Goal: Entertainment & Leisure: Consume media (video, audio)

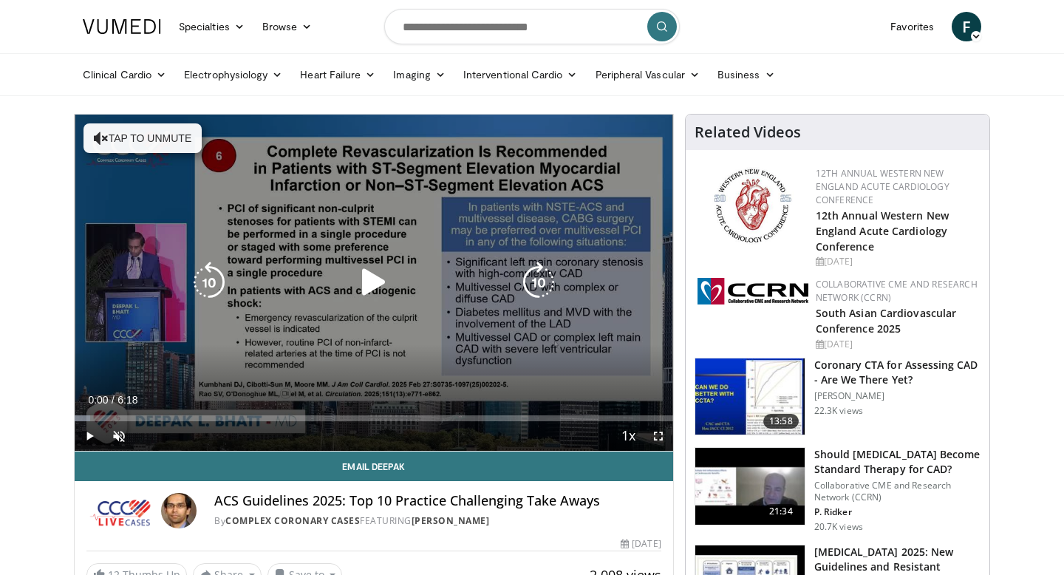
click at [374, 279] on icon "Video Player" at bounding box center [373, 281] width 41 height 41
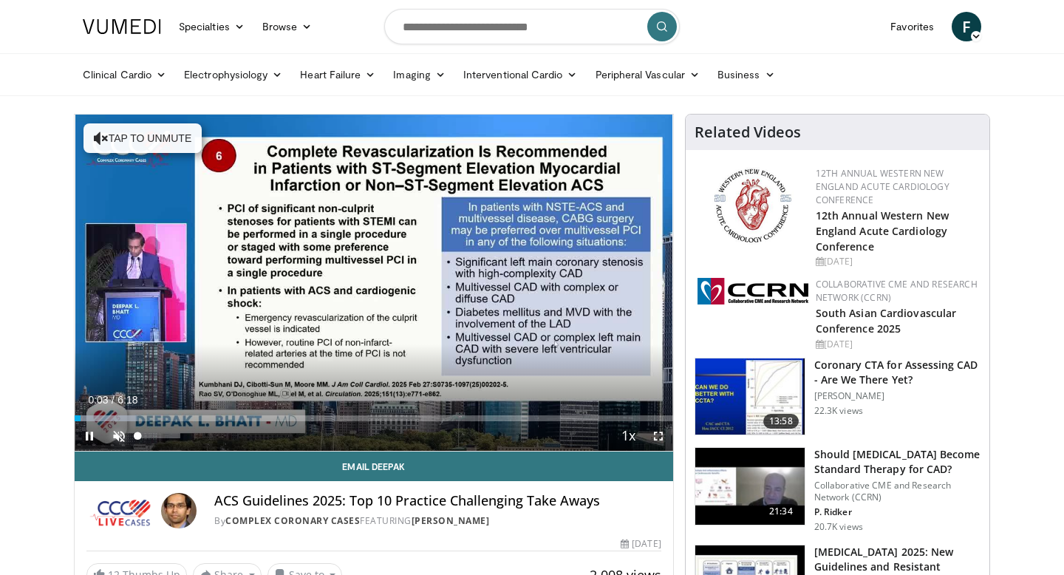
click at [122, 436] on span "Video Player" at bounding box center [119, 436] width 30 height 30
click at [659, 436] on span "Video Player" at bounding box center [658, 436] width 30 height 30
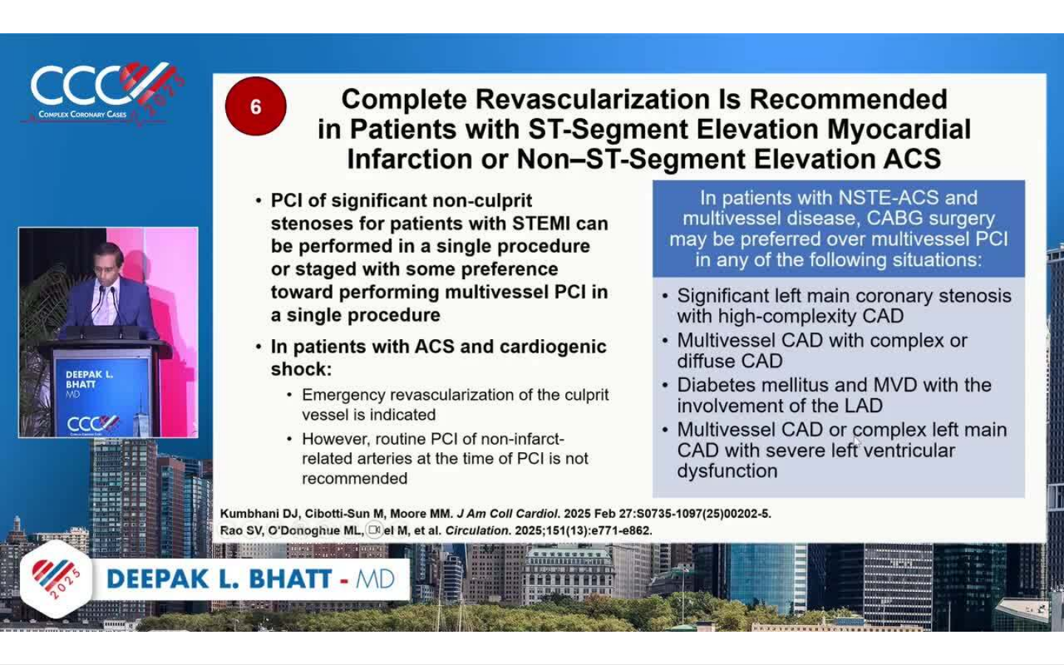
click at [699, 436] on div "10 seconds Tap to unmute" at bounding box center [532, 332] width 1064 height 664
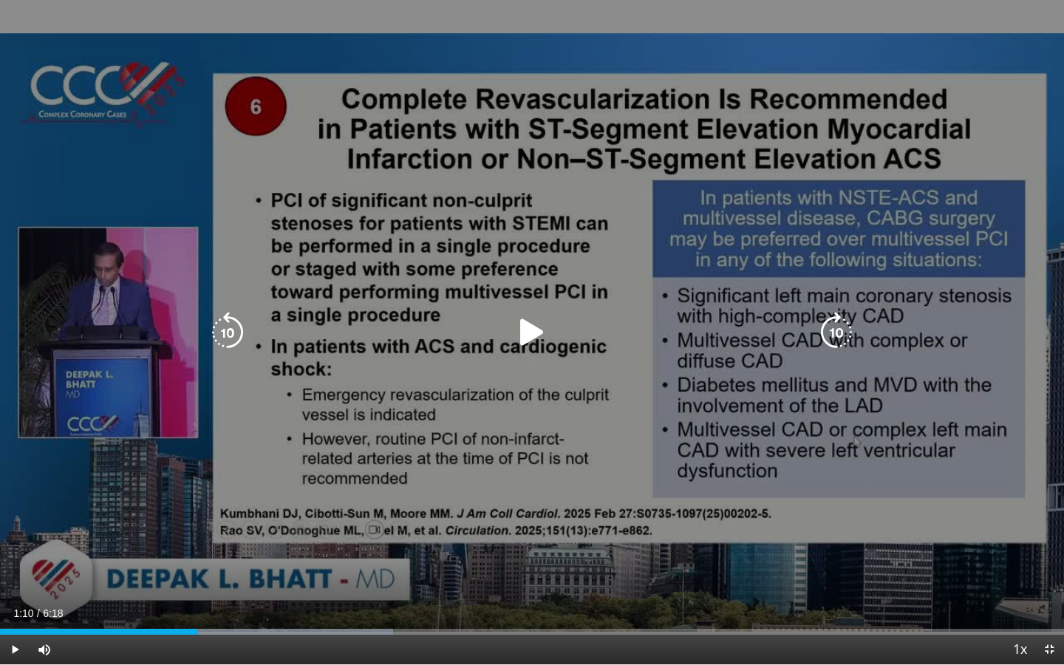
click at [640, 239] on div "10 seconds Tap to unmute" at bounding box center [532, 332] width 1064 height 664
click at [524, 332] on icon "Video Player" at bounding box center [531, 332] width 41 height 41
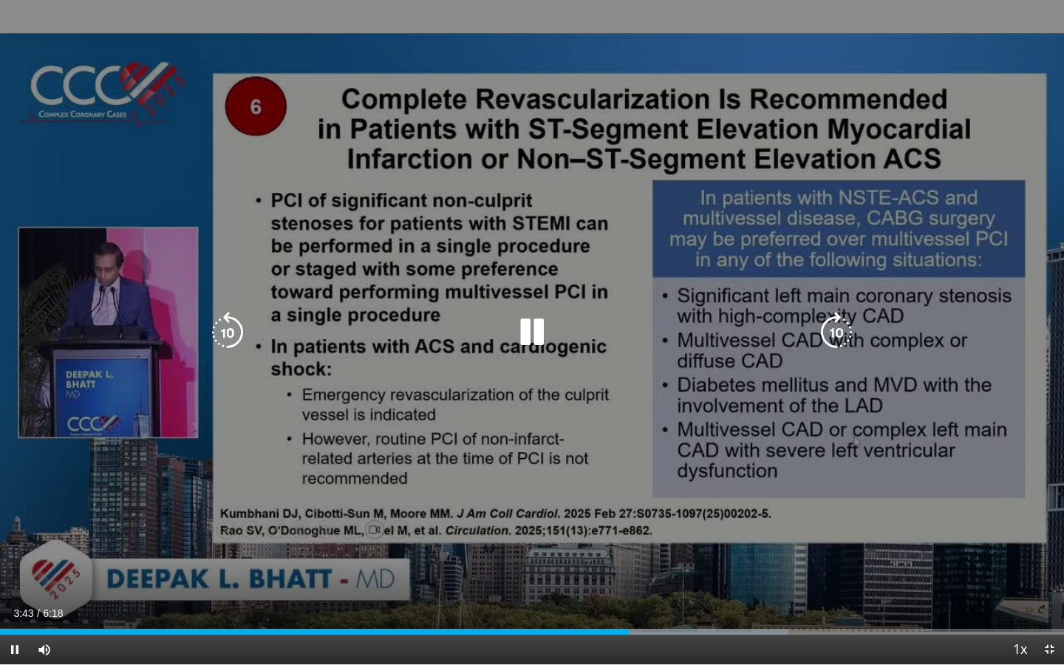
click at [529, 334] on icon "Video Player" at bounding box center [531, 332] width 41 height 41
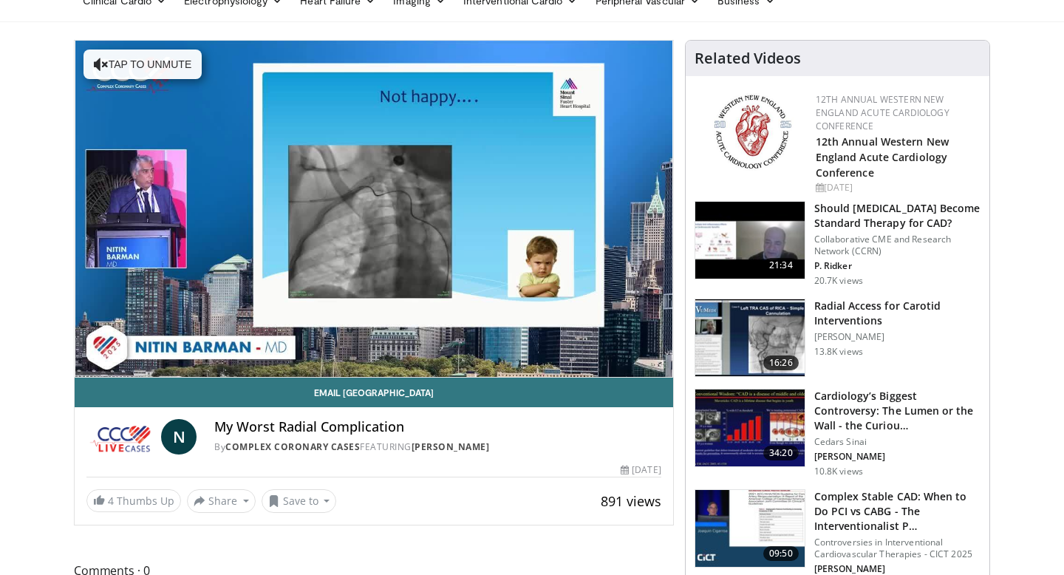
scroll to position [27, 0]
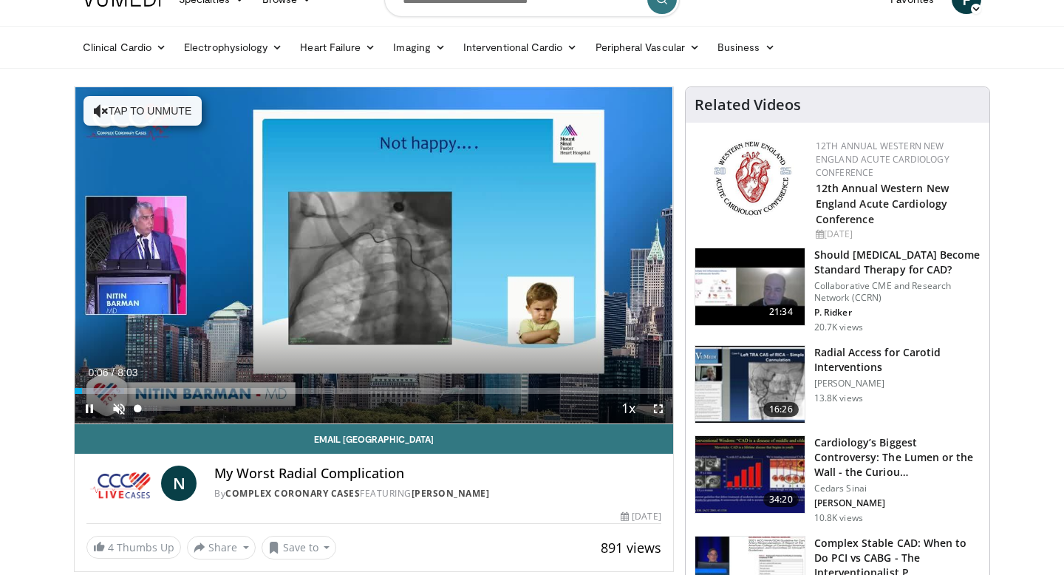
click at [123, 410] on span "Video Player" at bounding box center [119, 409] width 30 height 30
click at [654, 407] on span "Video Player" at bounding box center [658, 409] width 30 height 30
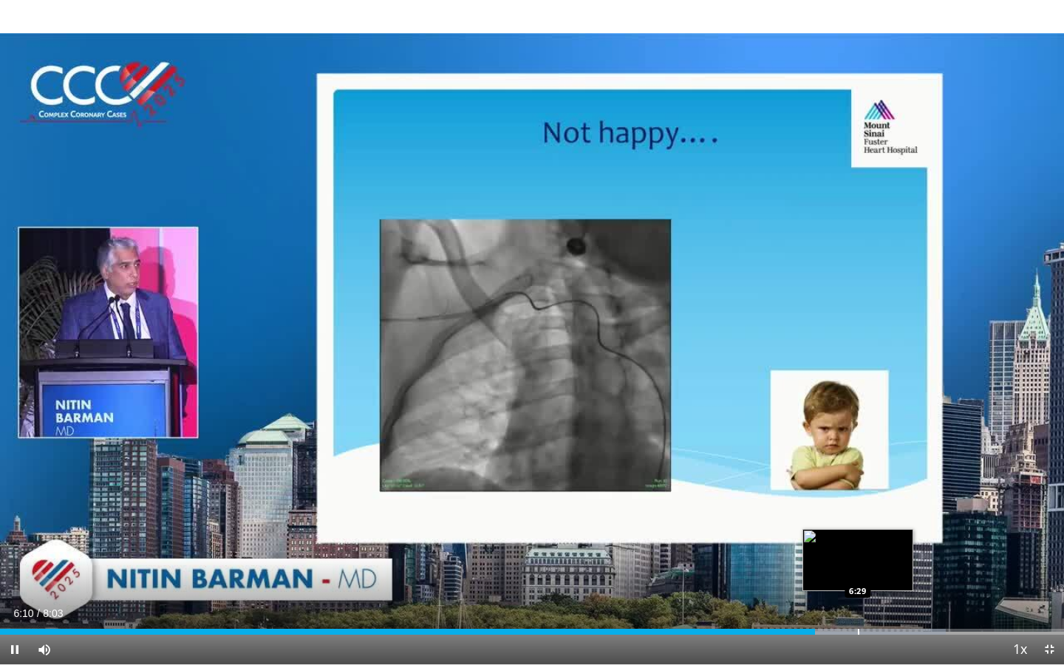
click at [857, 574] on div "Progress Bar" at bounding box center [857, 632] width 1 height 6
click at [905, 574] on div "Progress Bar" at bounding box center [905, 632] width 1 height 6
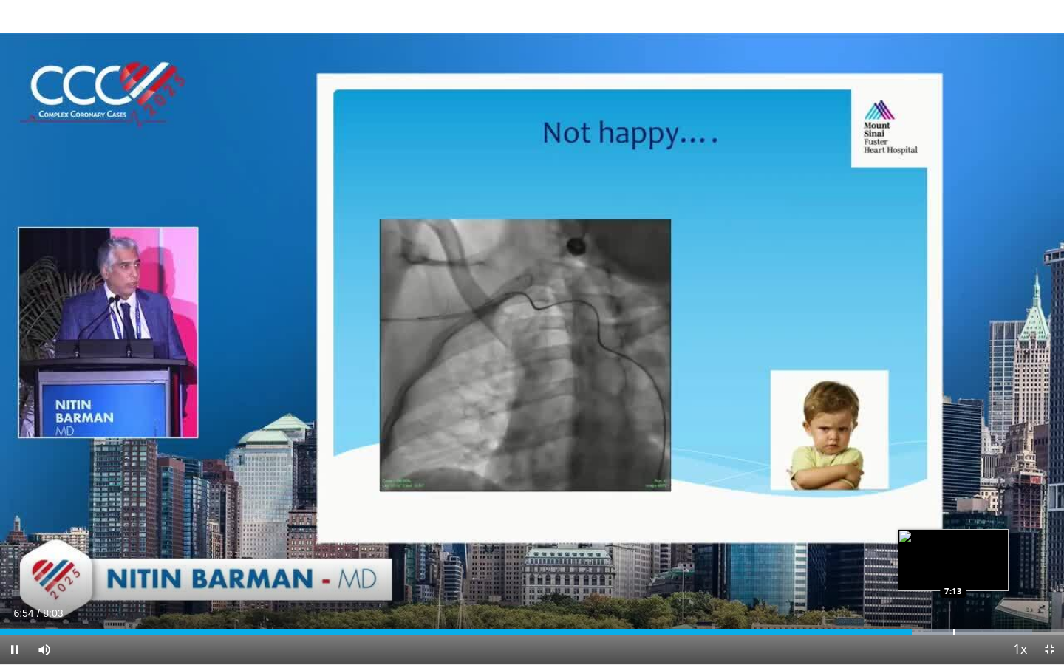
click at [953, 574] on div "Progress Bar" at bounding box center [953, 632] width 1 height 6
